Goal: Task Accomplishment & Management: Complete application form

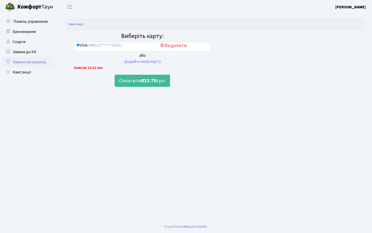
click at [28, 63] on link "Заявки на охорону" at bounding box center [28, 62] width 51 height 10
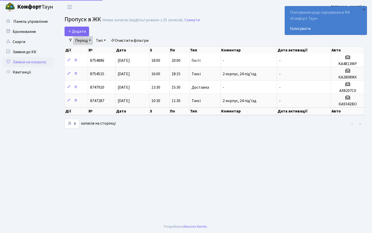
select select "25"
click at [365, 9] on div "×" at bounding box center [363, 9] width 5 height 5
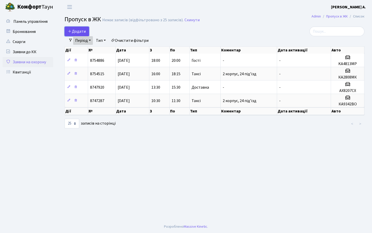
click at [77, 31] on span "Додати" at bounding box center [77, 32] width 18 height 6
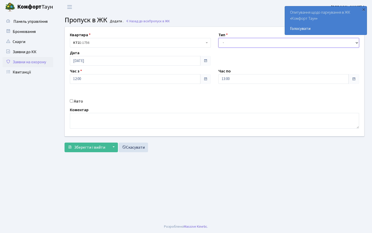
click at [249, 43] on select "- Доставка Таксі Гості Сервіс" at bounding box center [289, 43] width 141 height 10
select select "2"
click at [219, 38] on select "- Доставка Таксі Гості Сервіс" at bounding box center [289, 43] width 141 height 10
click at [73, 102] on input "Авто" at bounding box center [71, 100] width 3 height 3
checkbox input "true"
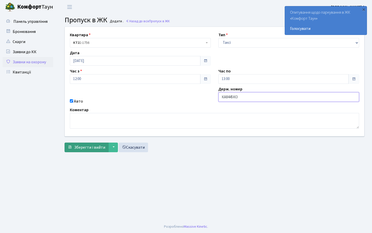
type input "КА8445КО"
click at [83, 147] on span "Зберегти і вийти" at bounding box center [89, 148] width 31 height 6
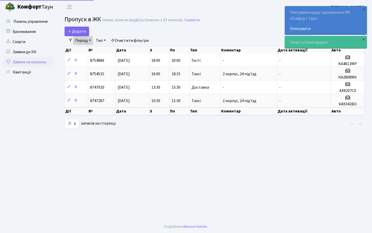
select select "25"
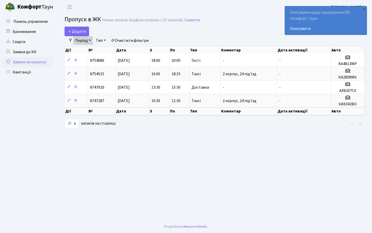
click at [89, 40] on link "Період" at bounding box center [83, 40] width 20 height 9
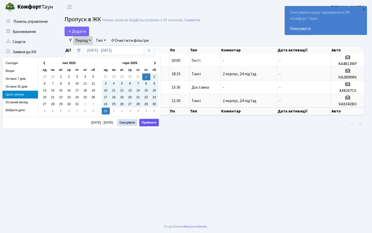
click at [146, 122] on button "Прийняти" at bounding box center [149, 122] width 19 height 7
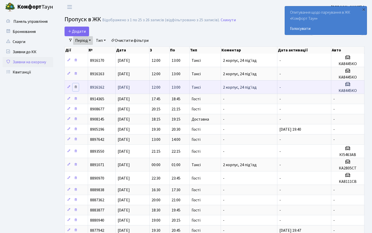
click at [76, 87] on icon at bounding box center [76, 87] width 4 height 4
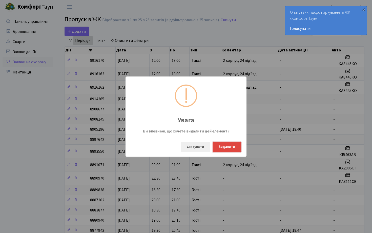
click at [222, 146] on button "Видалити" at bounding box center [227, 147] width 29 height 10
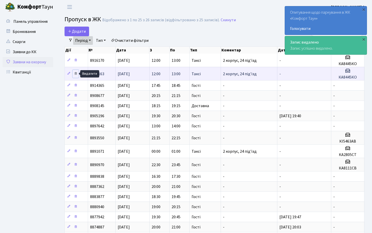
click at [76, 73] on icon at bounding box center [76, 74] width 4 height 4
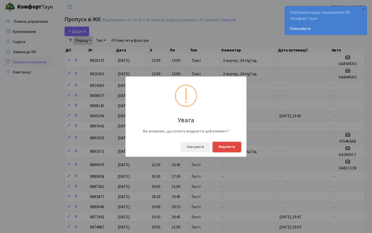
click at [229, 147] on button "Видалити" at bounding box center [227, 147] width 29 height 10
